Goal: Task Accomplishment & Management: Manage account settings

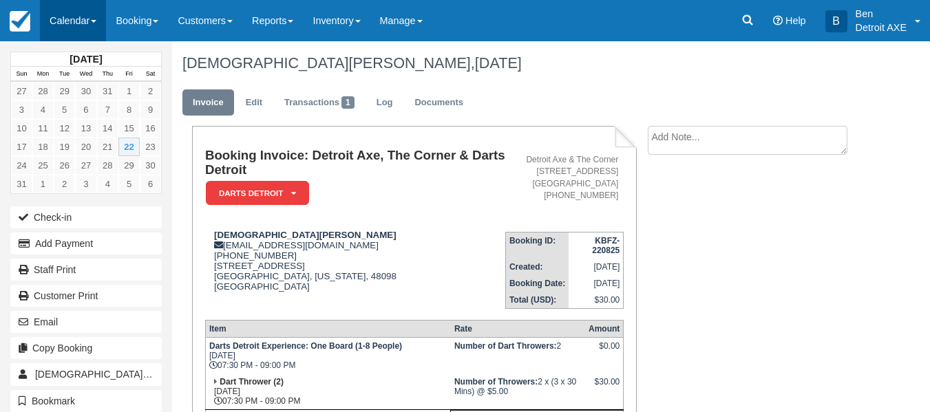
drag, startPoint x: 0, startPoint y: 0, endPoint x: 69, endPoint y: 18, distance: 71.1
click at [69, 18] on link "Calendar" at bounding box center [73, 20] width 66 height 41
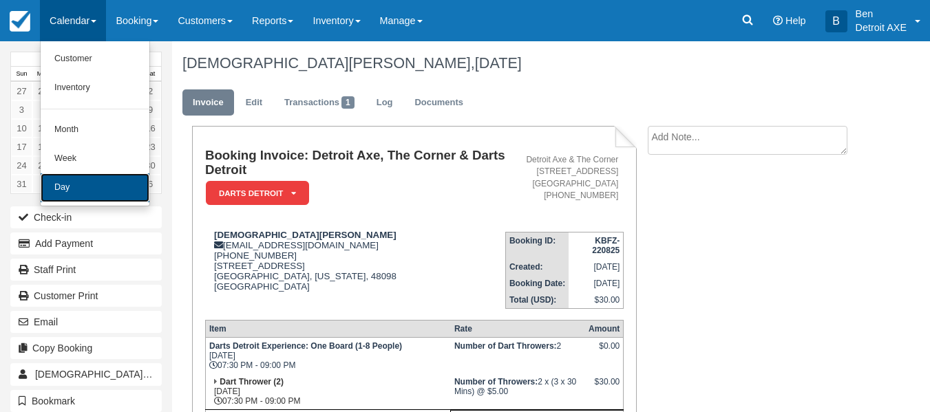
click at [81, 182] on link "Day" at bounding box center [95, 187] width 109 height 29
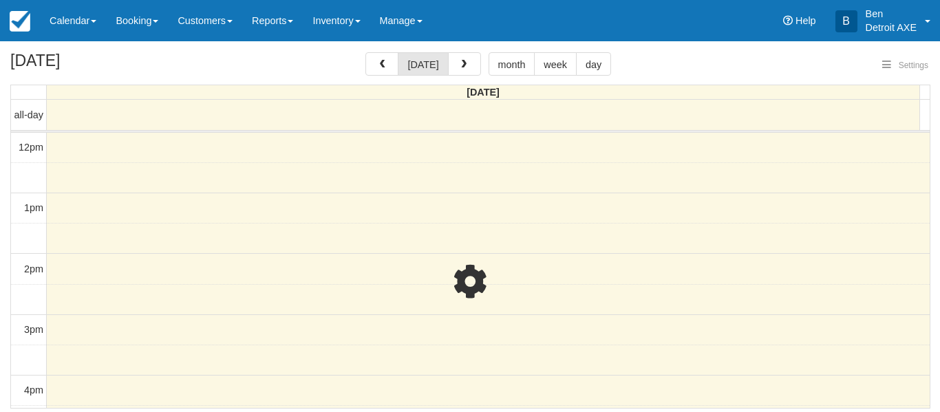
select select
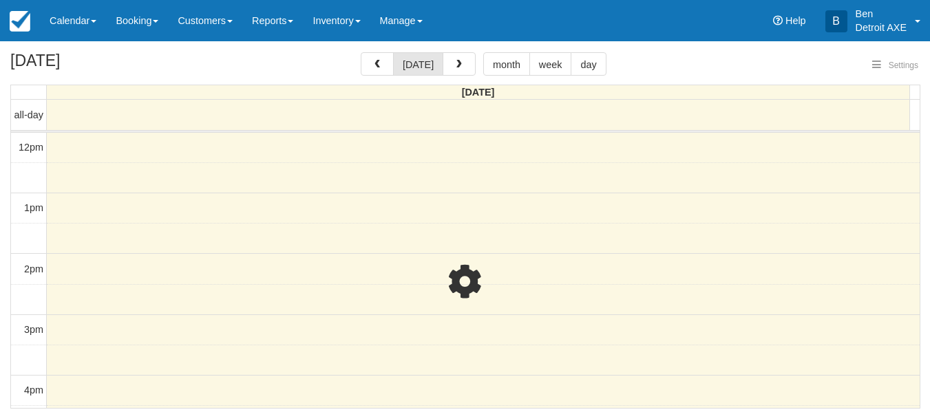
select select
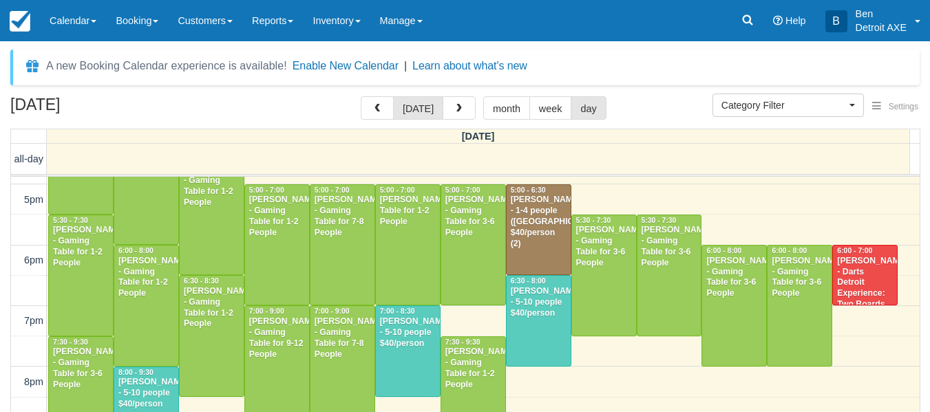
scroll to position [444, 0]
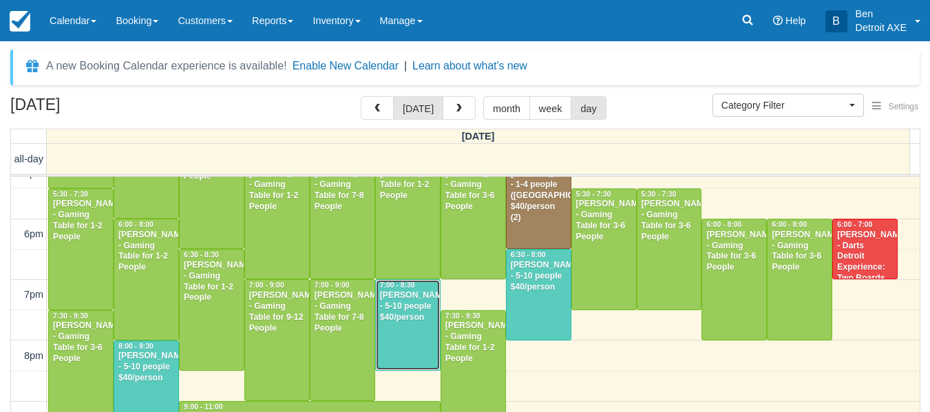
click at [400, 322] on div "Ivanna Yau - 5-10 people $40/person" at bounding box center [407, 306] width 57 height 33
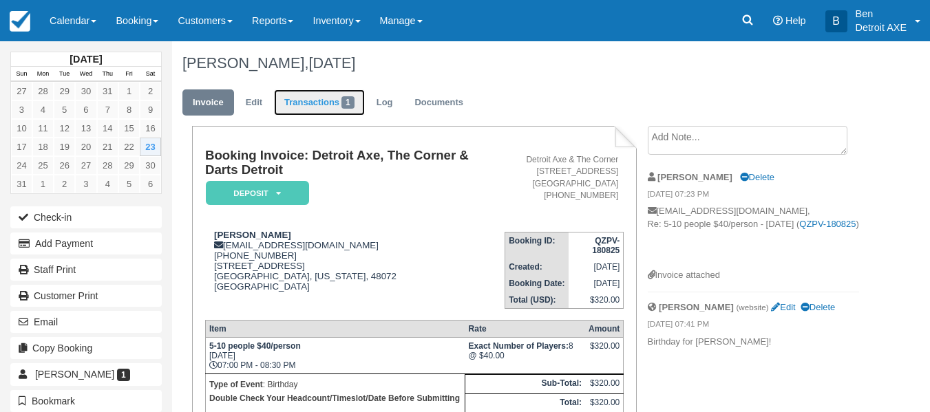
click at [303, 97] on link "Transactions 1" at bounding box center [319, 102] width 91 height 27
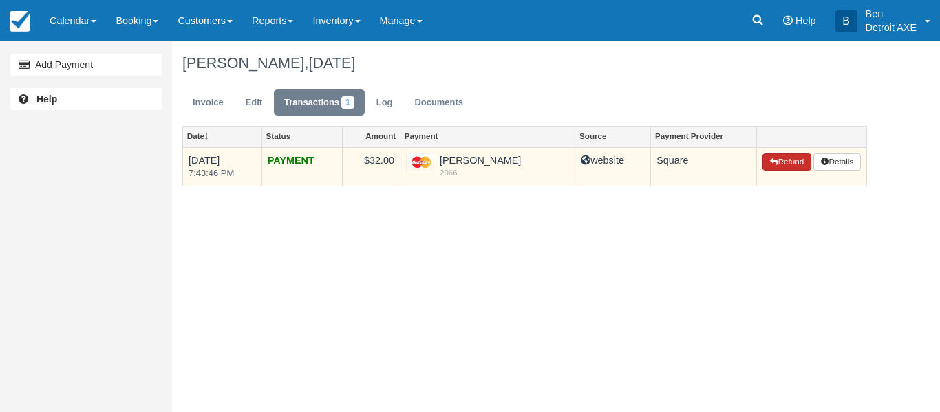
click at [789, 162] on button "Refund" at bounding box center [787, 162] width 48 height 18
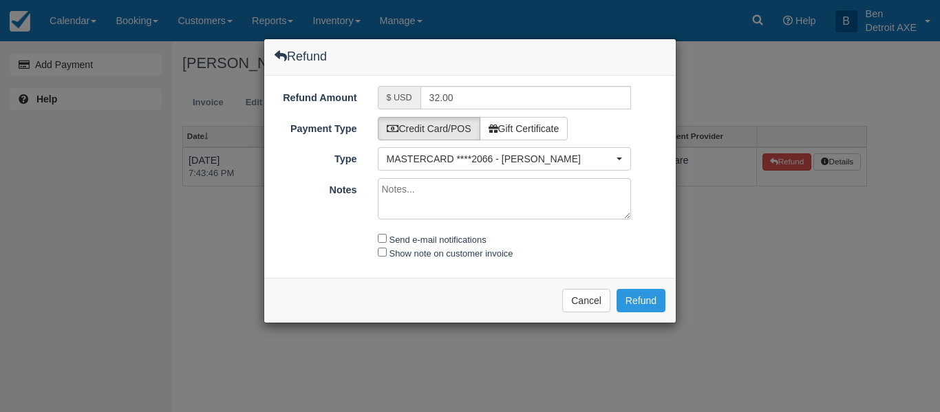
click at [513, 198] on textarea "Notes" at bounding box center [505, 198] width 254 height 41
drag, startPoint x: 504, startPoint y: 206, endPoint x: 485, endPoint y: 187, distance: 27.7
click at [485, 187] on textarea "guest called on thursday, totally forgot to cancel reservation until now" at bounding box center [505, 198] width 254 height 41
type textarea "guest called on thursday to cancel, forgot in the chaos of trivia"
click at [630, 293] on button "Refund" at bounding box center [641, 300] width 49 height 23
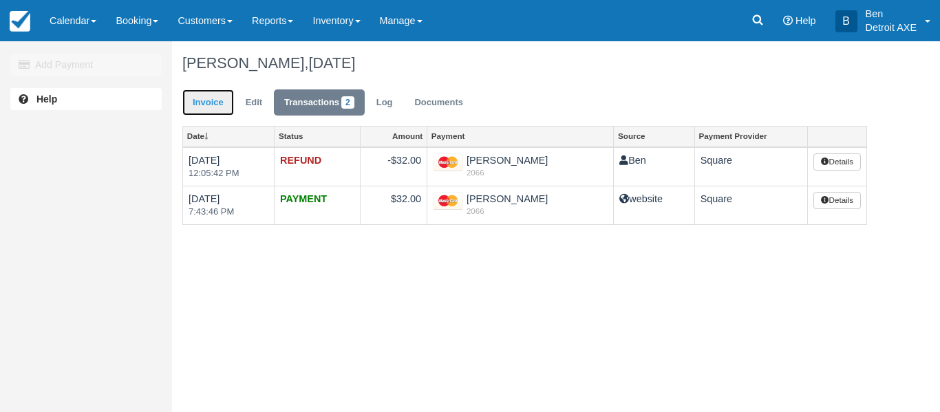
click at [197, 105] on link "Invoice" at bounding box center [208, 102] width 52 height 27
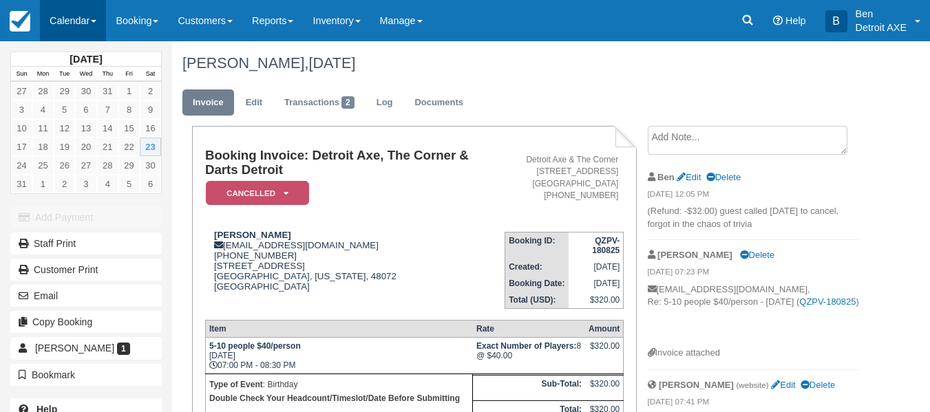
click at [75, 31] on link "Calendar" at bounding box center [73, 20] width 66 height 41
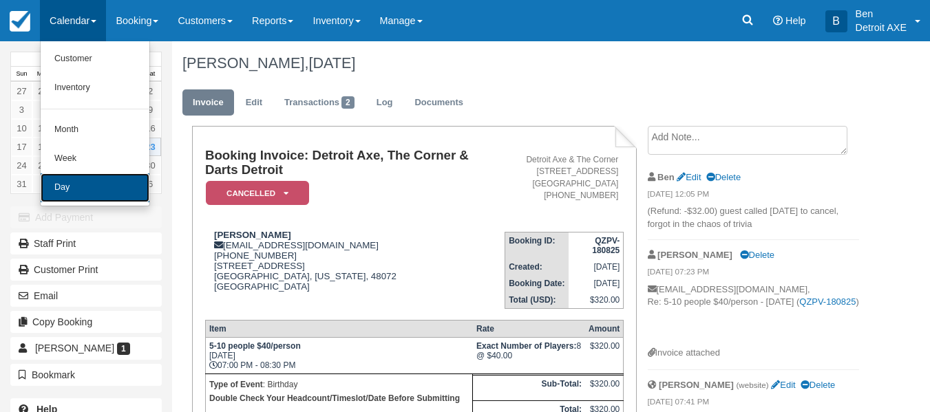
click at [105, 189] on link "Day" at bounding box center [95, 187] width 109 height 29
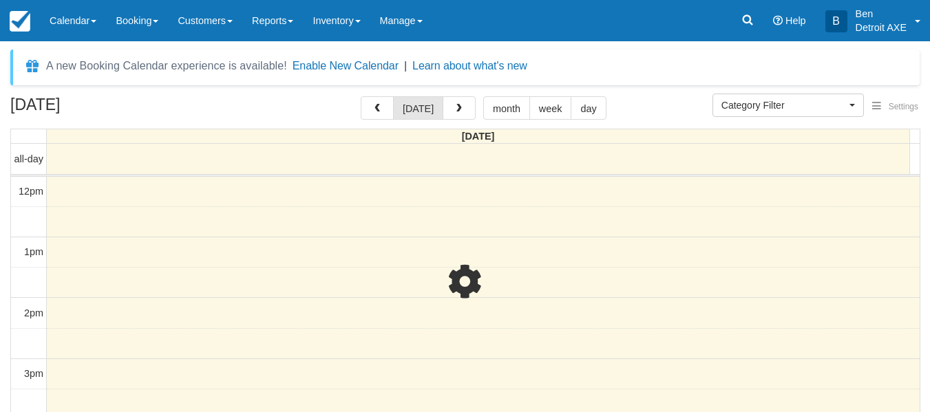
select select
